Goal: Find specific page/section: Find specific page/section

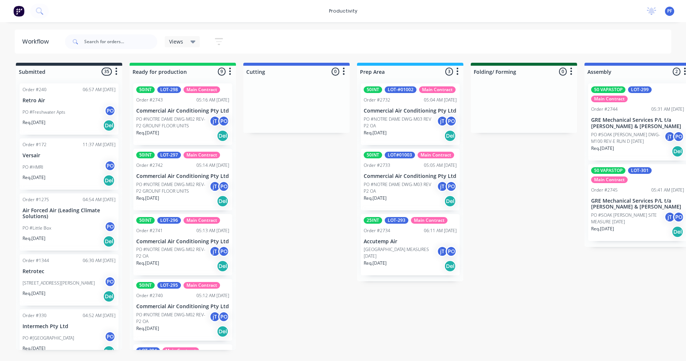
scroll to position [348, 0]
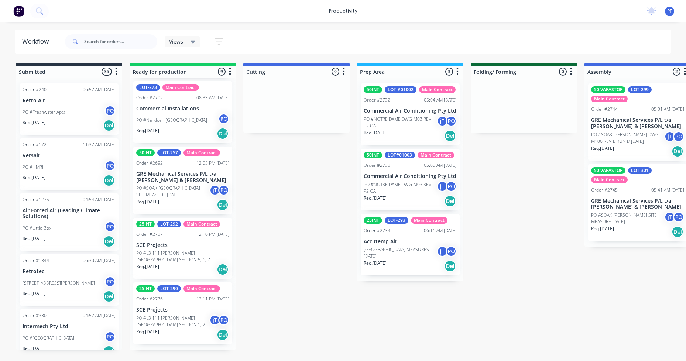
click at [413, 110] on p "Commercial Air Conditioning Pty Ltd" at bounding box center [410, 111] width 93 height 6
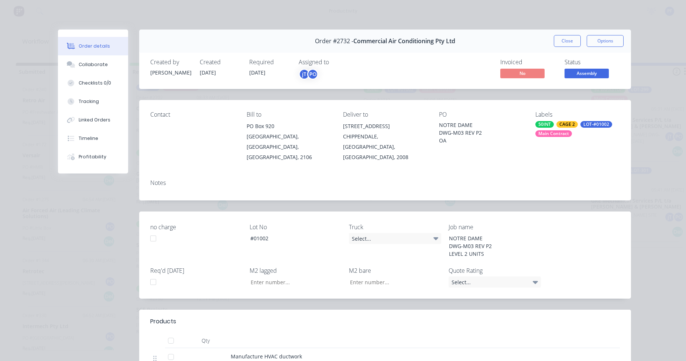
click at [561, 139] on div "Labels 50INT CAGE 2 LOT-#01002 Main Contract" at bounding box center [578, 136] width 85 height 51
click at [553, 122] on div "50INT CAGE 2 LOT-#01002 Main Contract" at bounding box center [578, 129] width 85 height 16
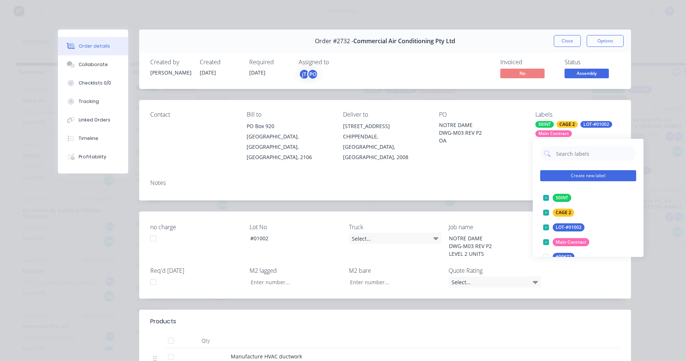
click at [562, 155] on input "text" at bounding box center [594, 153] width 77 height 15
type input "lag cut"
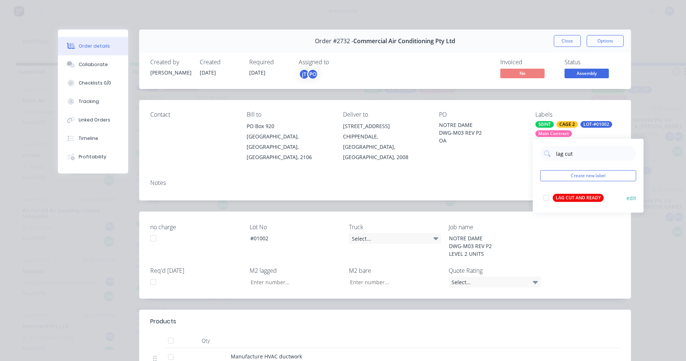
click at [586, 200] on div "LAG CUT AND READY" at bounding box center [578, 198] width 51 height 8
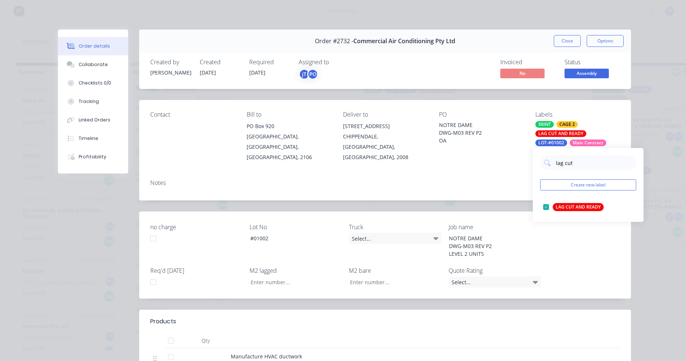
drag, startPoint x: 353, startPoint y: 161, endPoint x: 363, endPoint y: 159, distance: 10.4
click at [354, 161] on div "Contact Bill to [GEOGRAPHIC_DATA] Deliver to [STREET_ADDRESS], 2008 PO NOTRE DA…" at bounding box center [385, 137] width 492 height 74
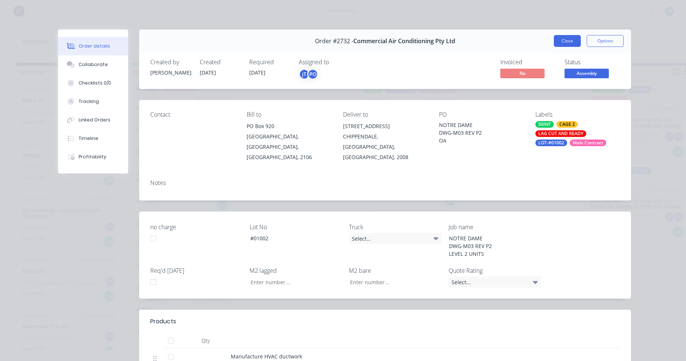
click at [565, 41] on button "Close" at bounding box center [567, 41] width 27 height 12
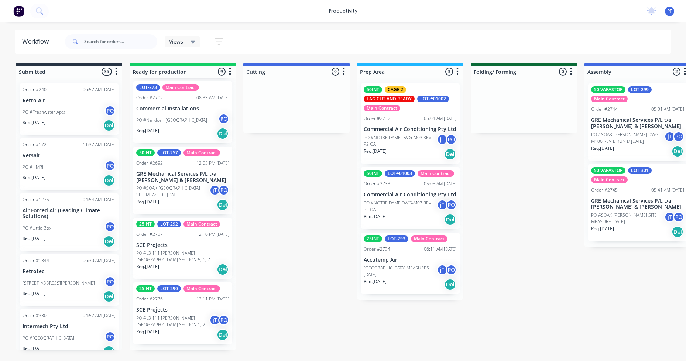
click at [423, 192] on p "Commercial Air Conditioning Pty Ltd" at bounding box center [410, 195] width 93 height 6
